Goal: Task Accomplishment & Management: Complete application form

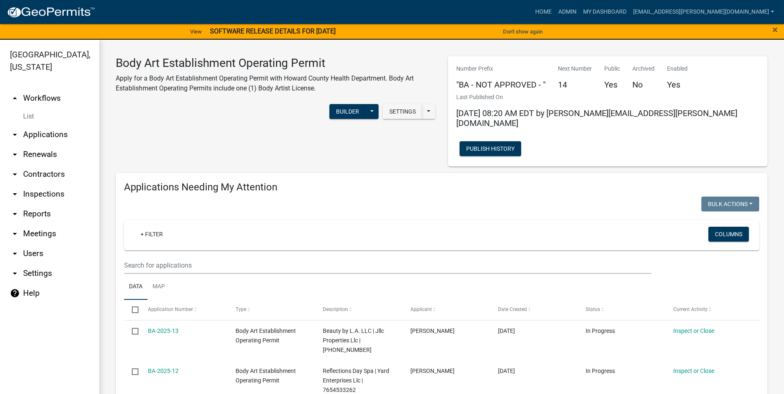
select select "3: 100"
click at [579, 12] on link "Admin" at bounding box center [567, 12] width 25 height 16
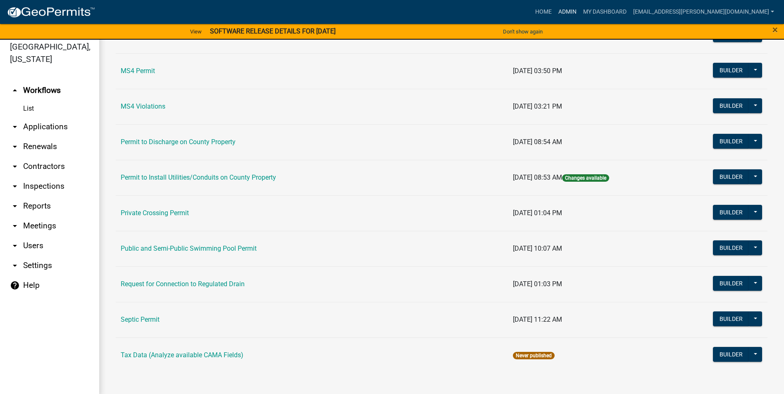
scroll to position [10, 0]
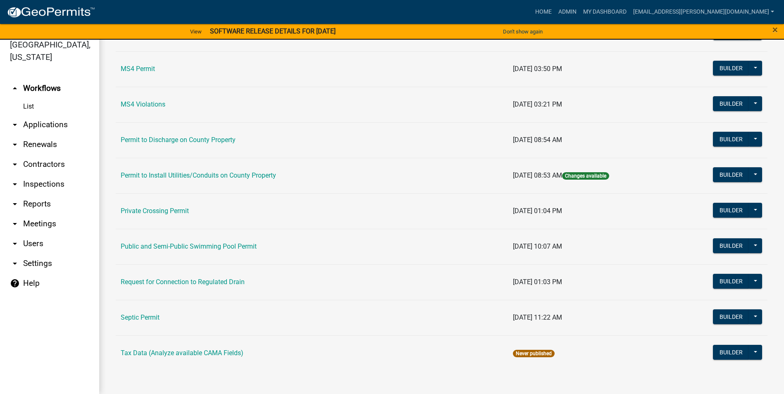
click at [44, 166] on link "arrow_drop_down Contractors" at bounding box center [49, 165] width 99 height 20
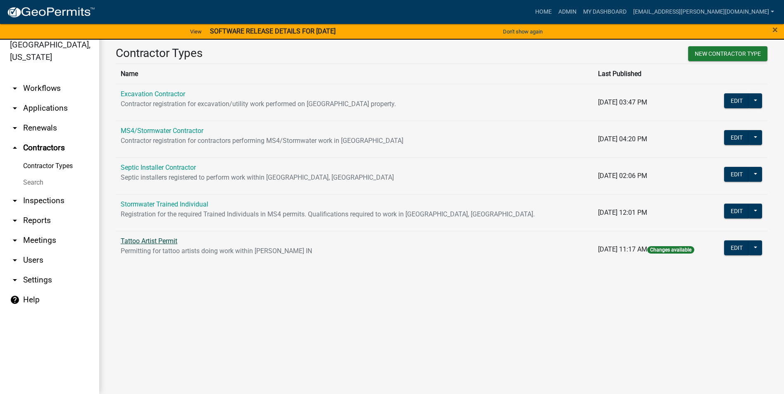
click at [164, 239] on link "Tattoo Artist Permit" at bounding box center [149, 241] width 57 height 8
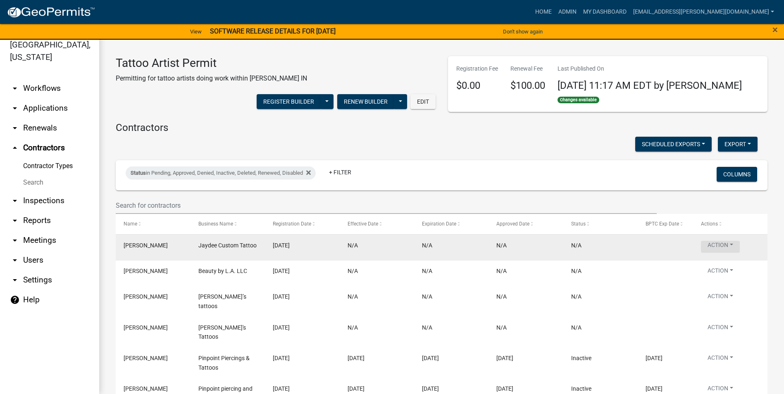
click at [719, 246] on button "Action" at bounding box center [720, 247] width 39 height 12
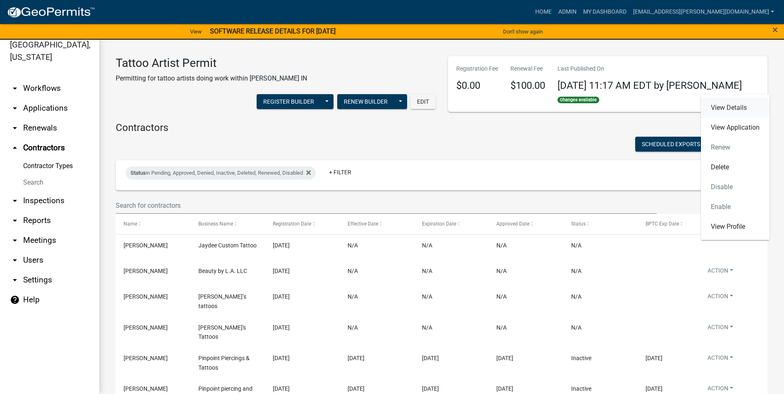
click at [736, 112] on link "View Details" at bounding box center [735, 108] width 69 height 20
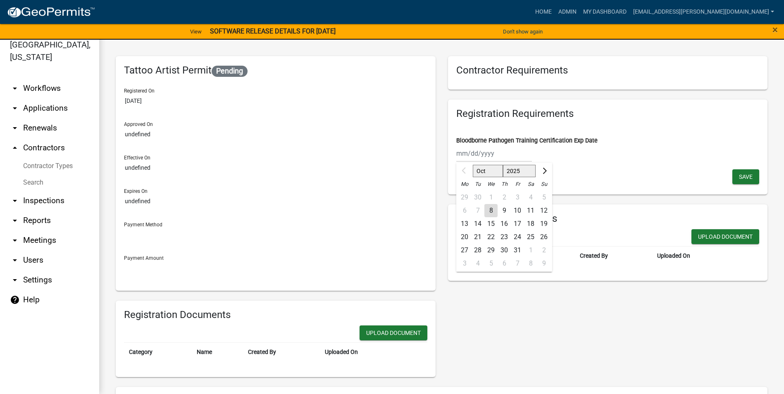
click at [487, 156] on div "Oct Nov [DATE] 2026 2027 2028 2029 2030 2031 2032 2033 2034 2035 2036 2037 2038…" at bounding box center [494, 153] width 76 height 17
click at [542, 351] on div "Contractor Requirements Registration Requirements Bloodborne Pathogen Training …" at bounding box center [608, 216] width 332 height 321
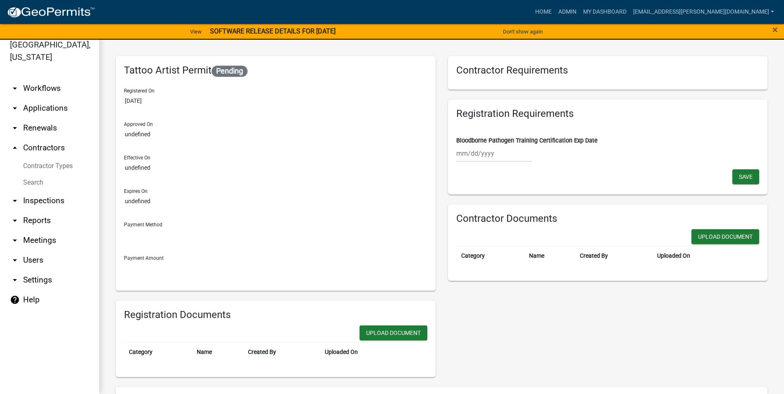
click at [39, 132] on link "arrow_drop_down Renewals" at bounding box center [49, 128] width 99 height 20
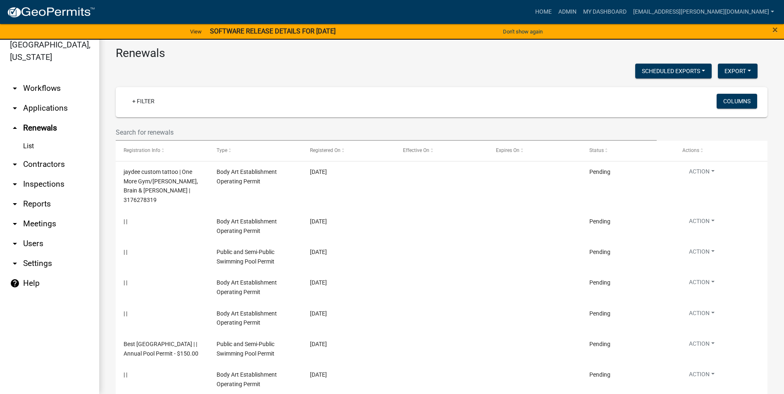
click at [33, 148] on link "List" at bounding box center [49, 146] width 99 height 17
click at [34, 160] on link "arrow_drop_down Contractors" at bounding box center [49, 165] width 99 height 20
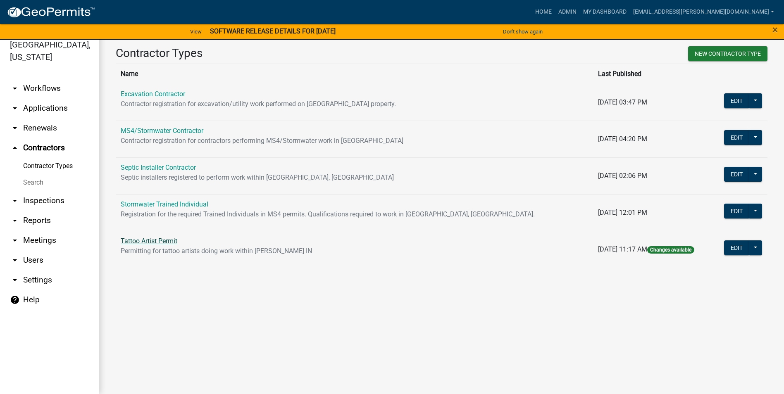
click at [176, 241] on link "Tattoo Artist Permit" at bounding box center [149, 241] width 57 height 8
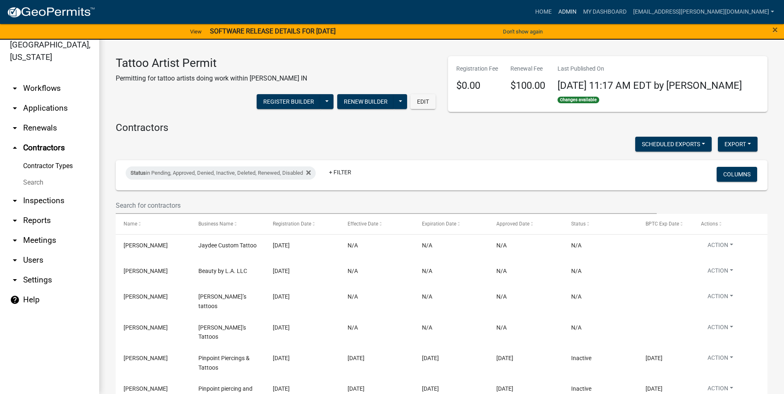
click at [580, 10] on link "Admin" at bounding box center [567, 12] width 25 height 16
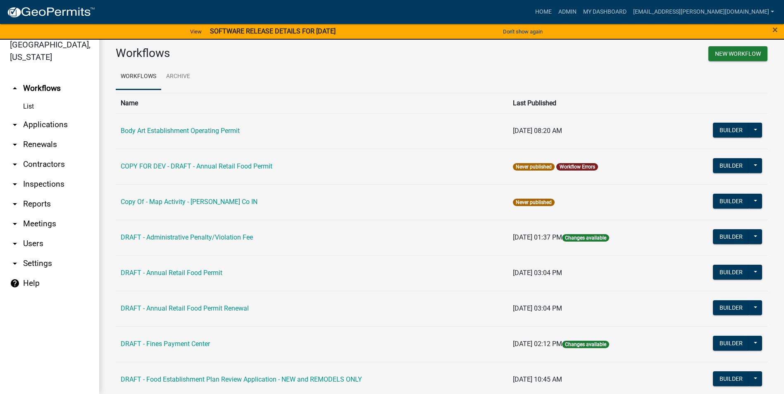
click at [232, 140] on td "Body Art Establishment Operating Permit" at bounding box center [312, 131] width 392 height 36
click at [230, 133] on link "Body Art Establishment Operating Permit" at bounding box center [180, 131] width 119 height 8
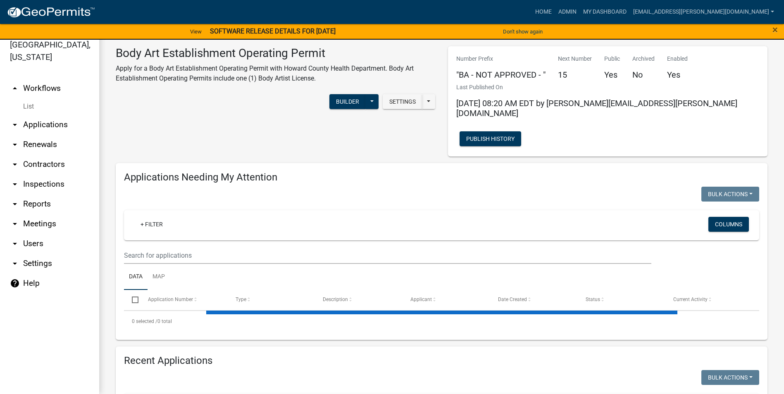
select select "3: 100"
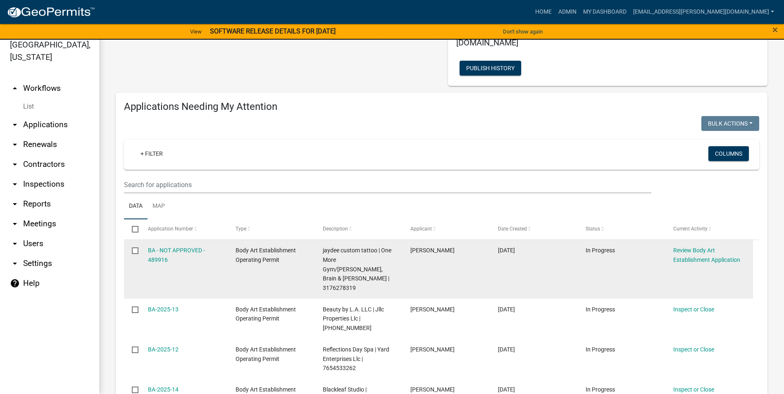
scroll to position [83, 0]
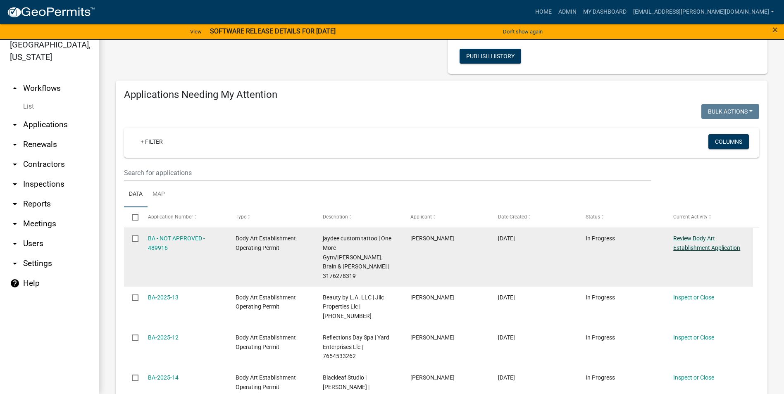
click at [690, 236] on link "Review Body Art Establishment Application" at bounding box center [706, 243] width 67 height 16
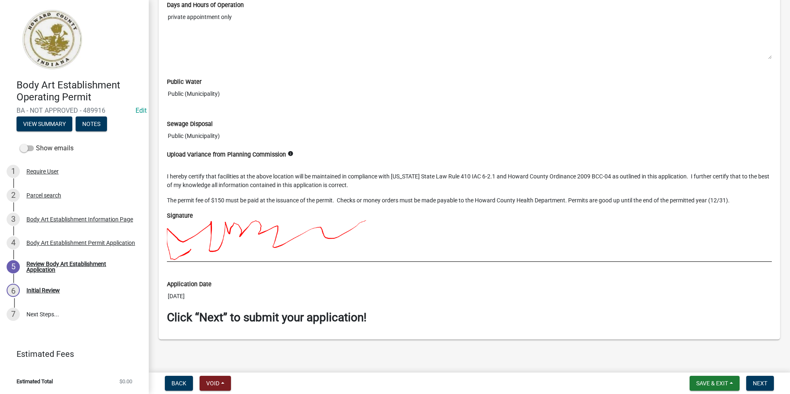
scroll to position [1136, 0]
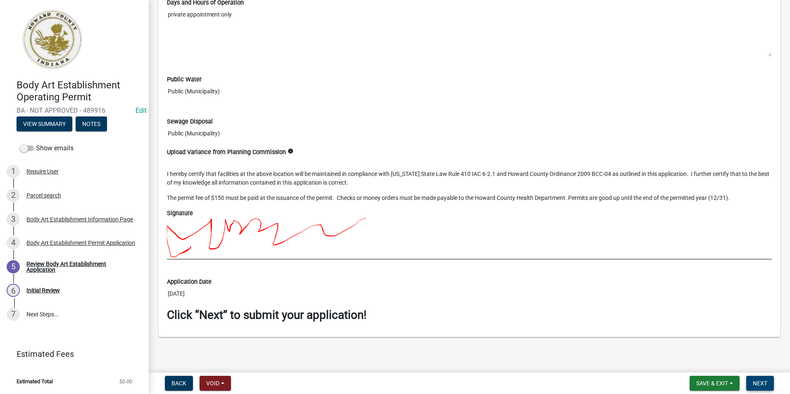
click at [760, 383] on span "Next" at bounding box center [760, 383] width 14 height 7
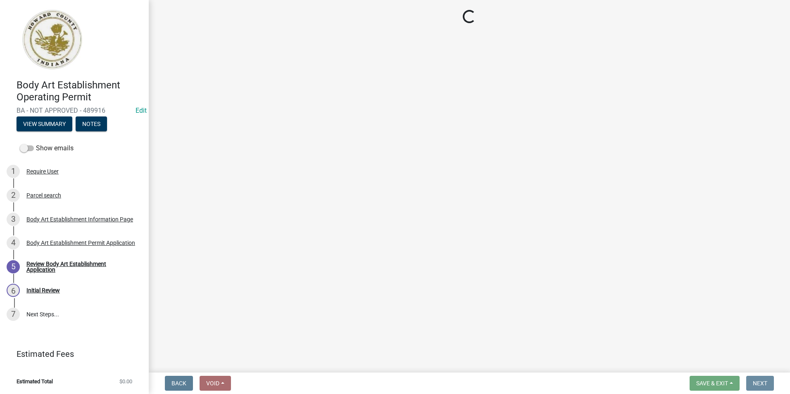
scroll to position [0, 0]
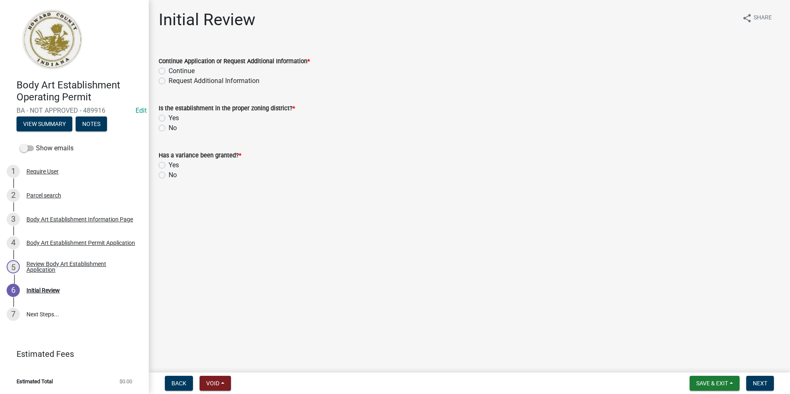
click at [169, 73] on label "Continue" at bounding box center [182, 71] width 26 height 10
click at [169, 72] on input "Continue" at bounding box center [171, 68] width 5 height 5
radio input "true"
click at [759, 386] on span "Next" at bounding box center [760, 383] width 14 height 7
click at [169, 119] on label "Yes" at bounding box center [174, 118] width 10 height 10
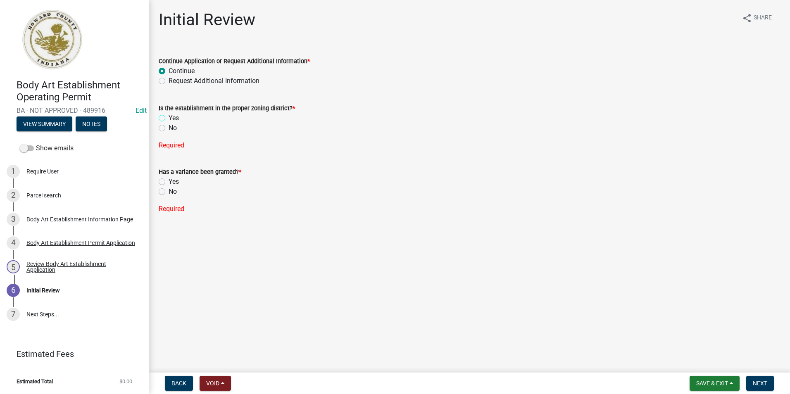
click at [169, 119] on input "Yes" at bounding box center [171, 115] width 5 height 5
radio input "true"
click at [765, 381] on span "Next" at bounding box center [760, 383] width 14 height 7
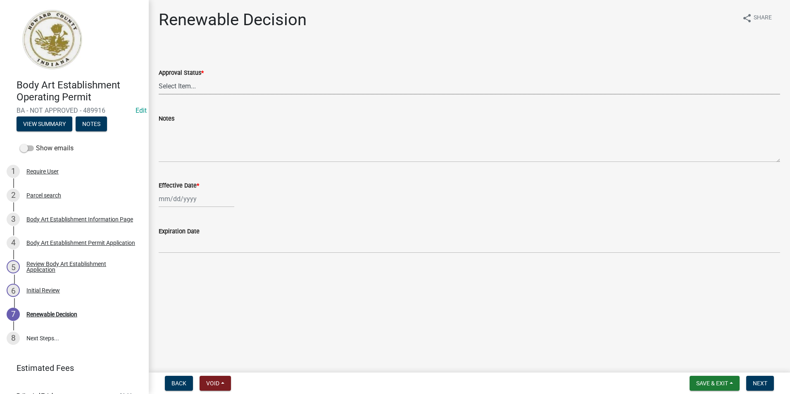
click at [230, 83] on select "Select Item... Approved Denied" at bounding box center [470, 86] width 622 height 17
click at [159, 78] on select "Select Item... Approved Denied" at bounding box center [470, 86] width 622 height 17
select select "6cfd4193-1f57-4c7e-a5e5-f68c9e85a162"
click at [191, 204] on div at bounding box center [197, 199] width 76 height 17
select select "10"
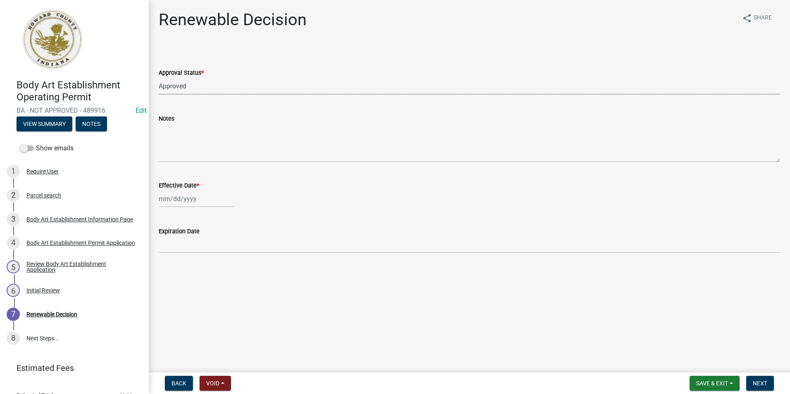
select select "2025"
click at [199, 255] on div "8" at bounding box center [193, 256] width 13 height 13
type input "[DATE]"
click at [755, 387] on span "Next" at bounding box center [760, 383] width 14 height 7
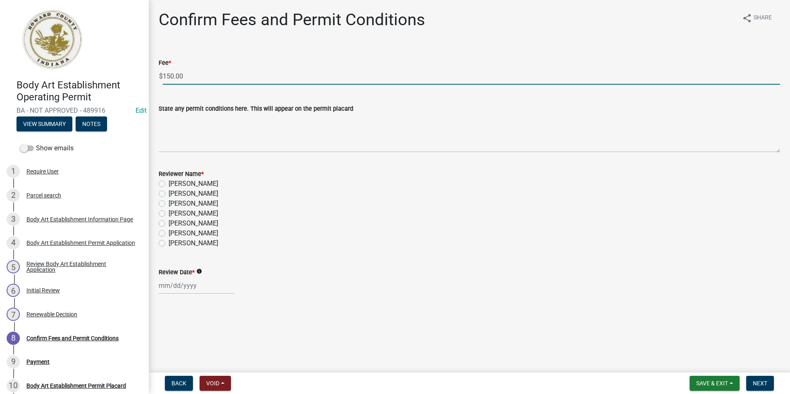
drag, startPoint x: 179, startPoint y: 75, endPoint x: 150, endPoint y: 75, distance: 29.4
click at [150, 75] on div "Confirm Fees and Permit Conditions share Share Fee * $ 150.00 State any permit …" at bounding box center [470, 159] width 642 height 299
type input "0.00"
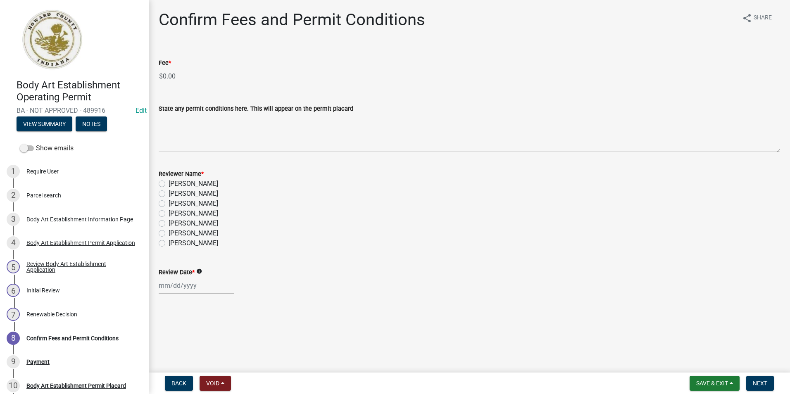
click at [169, 244] on label "[PERSON_NAME]" at bounding box center [194, 244] width 50 height 10
click at [169, 244] on input "[PERSON_NAME]" at bounding box center [171, 241] width 5 height 5
radio input "true"
click at [179, 292] on div at bounding box center [197, 285] width 76 height 17
select select "10"
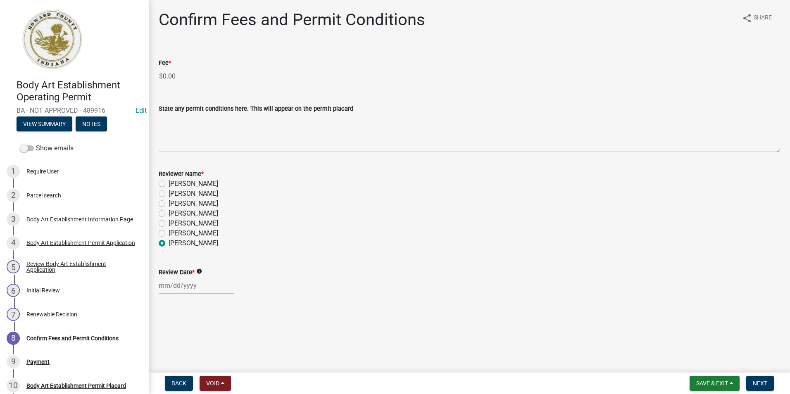
select select "2025"
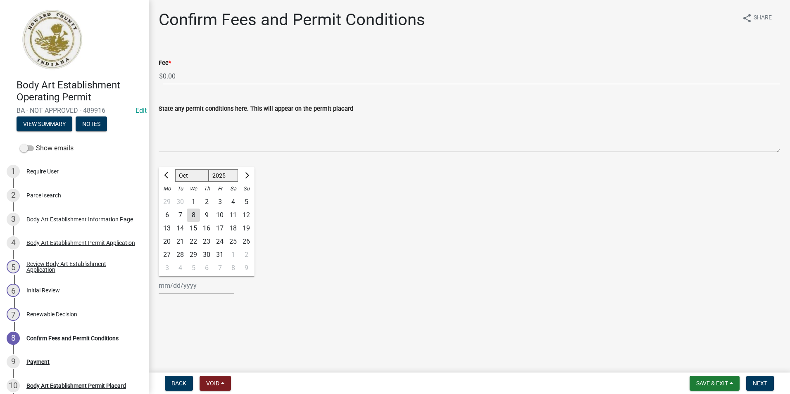
click at [194, 212] on div "8" at bounding box center [193, 215] width 13 height 13
type input "[DATE]"
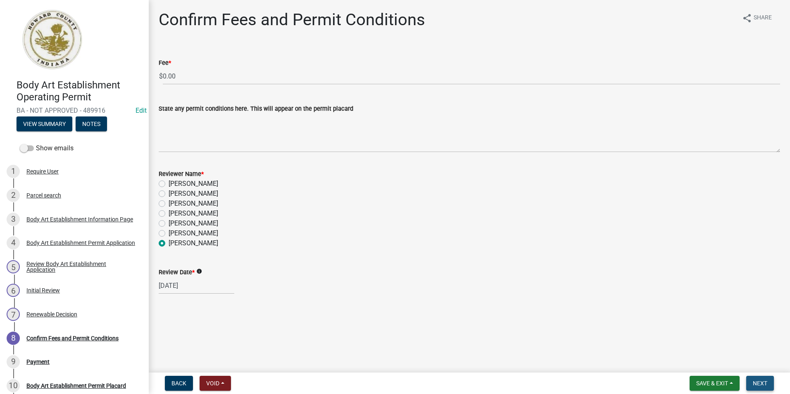
click at [753, 381] on span "Next" at bounding box center [760, 383] width 14 height 7
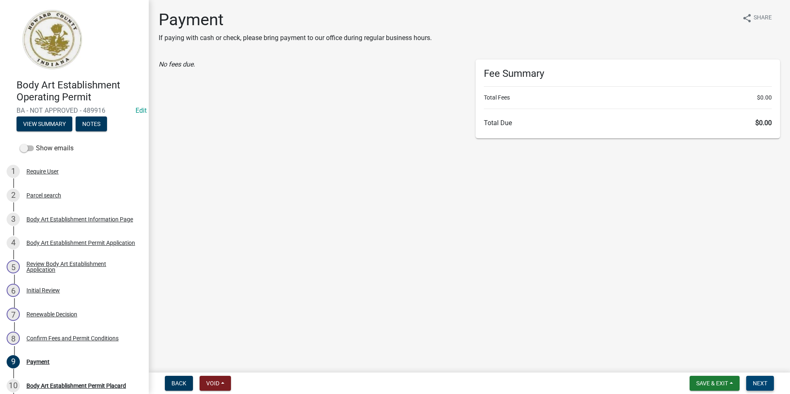
click at [759, 382] on span "Next" at bounding box center [760, 383] width 14 height 7
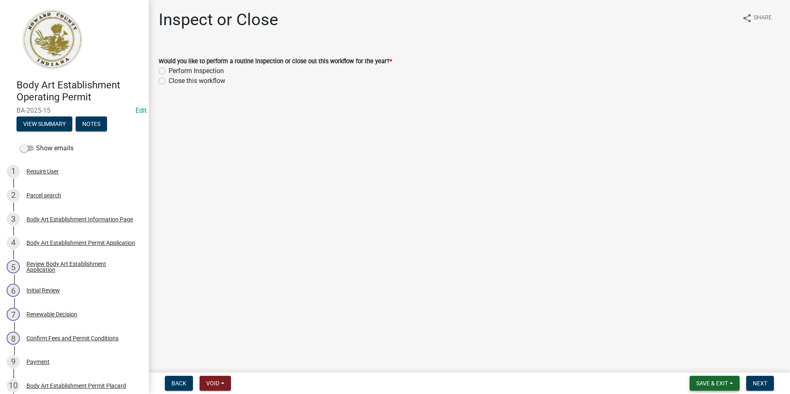
click at [719, 382] on span "Save & Exit" at bounding box center [713, 383] width 32 height 7
click at [700, 360] on button "Save & Exit" at bounding box center [707, 362] width 66 height 20
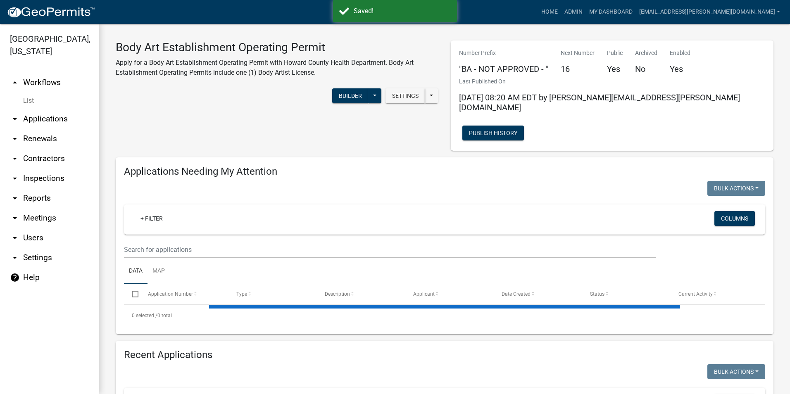
select select "3: 100"
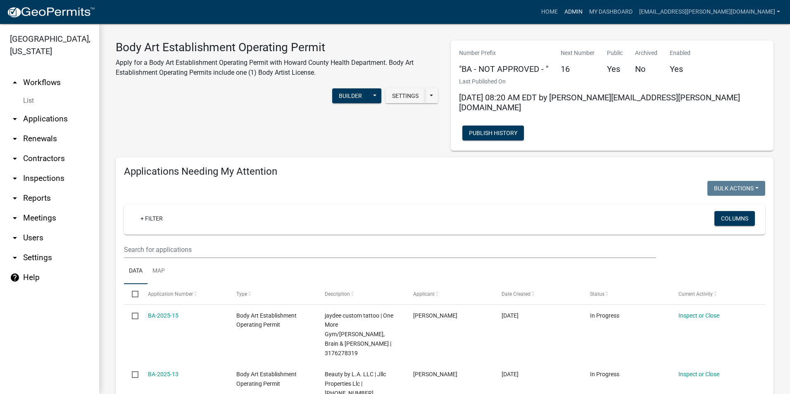
click at [586, 17] on link "Admin" at bounding box center [573, 12] width 25 height 16
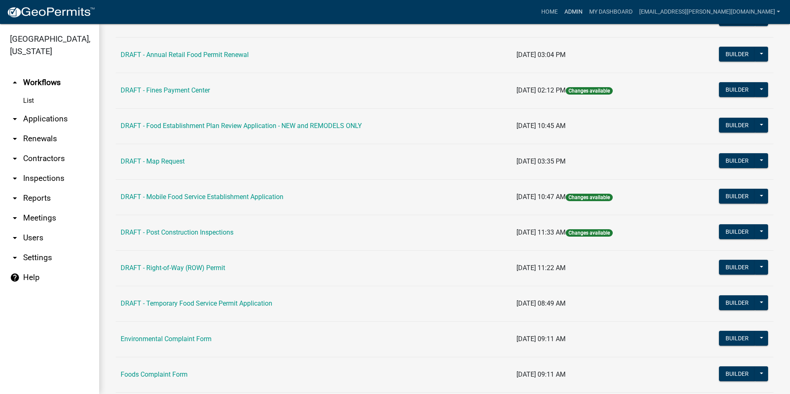
scroll to position [537, 0]
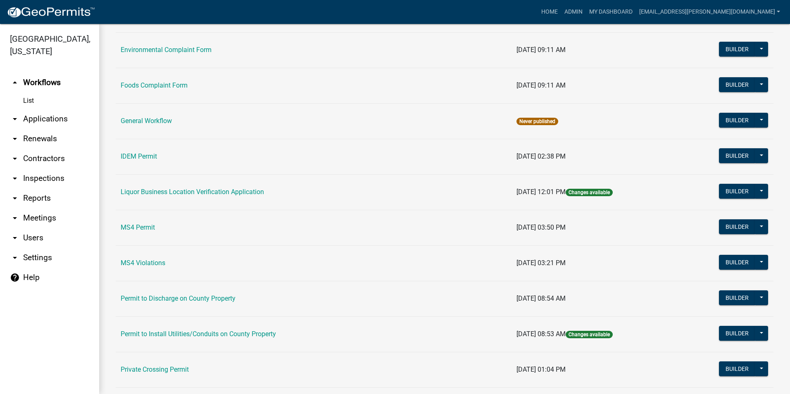
click at [55, 158] on link "arrow_drop_down Contractors" at bounding box center [49, 159] width 99 height 20
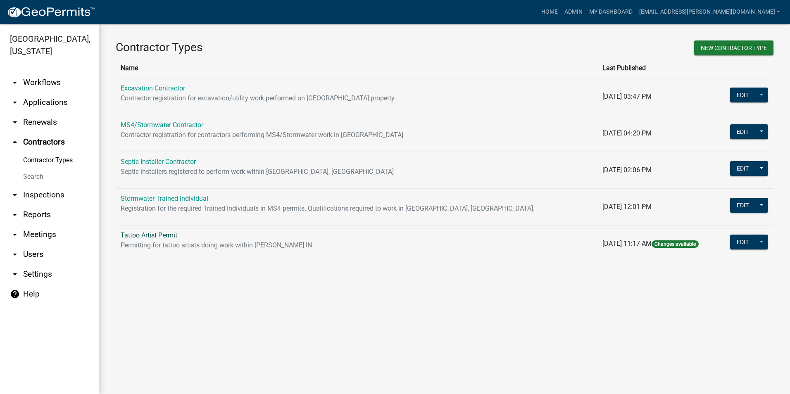
click at [168, 236] on link "Tattoo Artist Permit" at bounding box center [149, 236] width 57 height 8
